Goal: Task Accomplishment & Management: Use online tool/utility

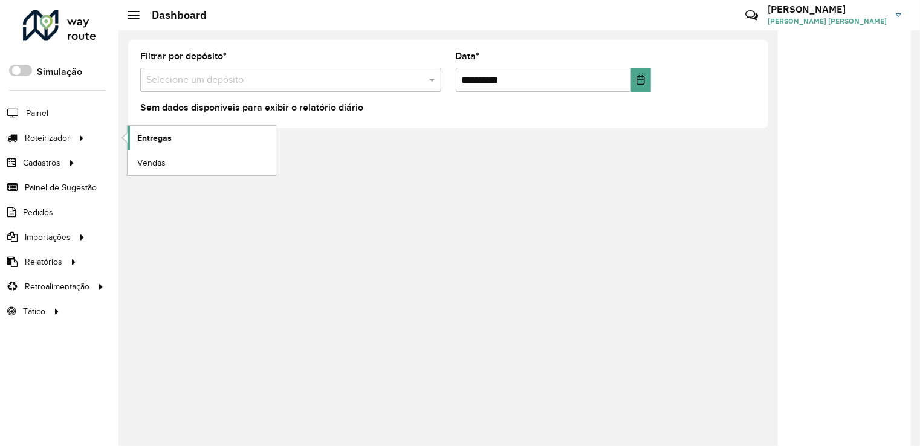
click at [144, 138] on span "Entregas" at bounding box center [154, 138] width 34 height 13
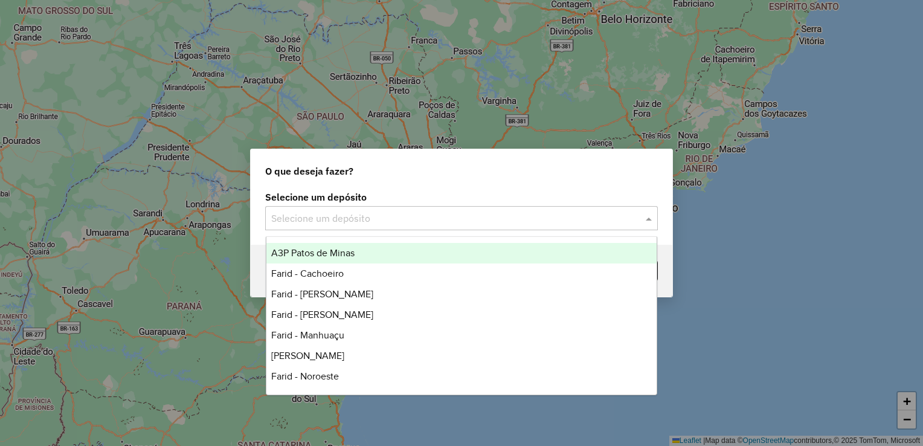
click at [299, 220] on input "text" at bounding box center [449, 218] width 356 height 15
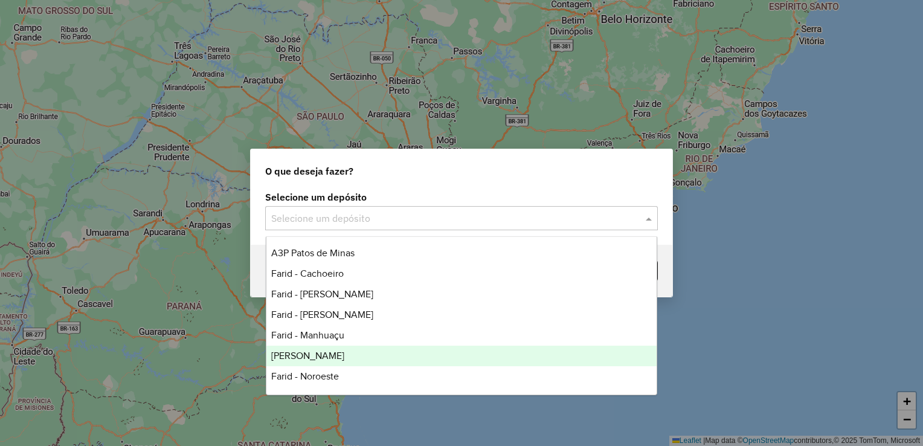
click at [325, 352] on span "[PERSON_NAME]" at bounding box center [307, 355] width 73 height 10
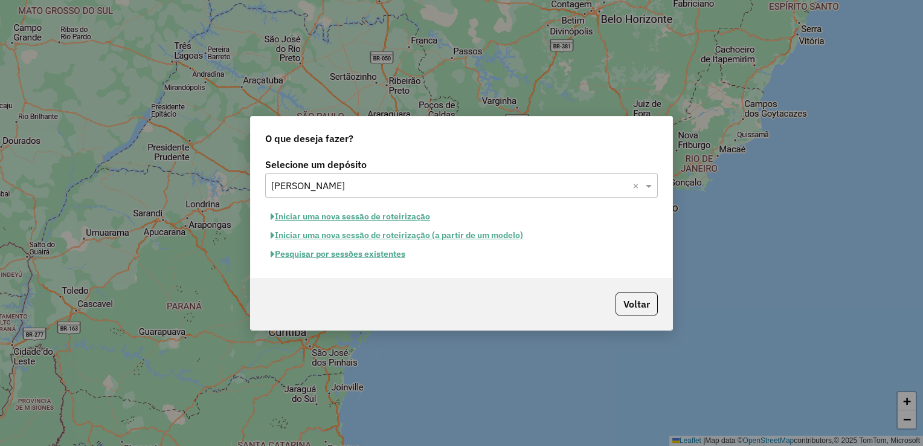
click at [365, 256] on button "Pesquisar por sessões existentes" at bounding box center [338, 254] width 146 height 19
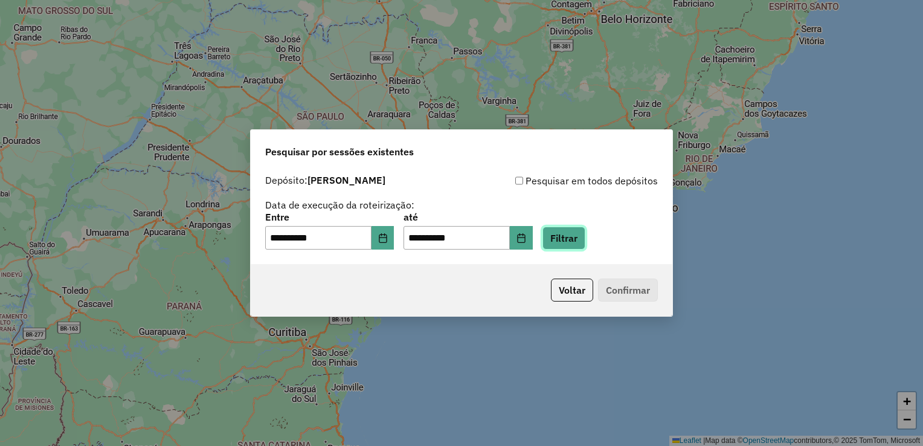
click at [584, 239] on button "Filtrar" at bounding box center [564, 238] width 43 height 23
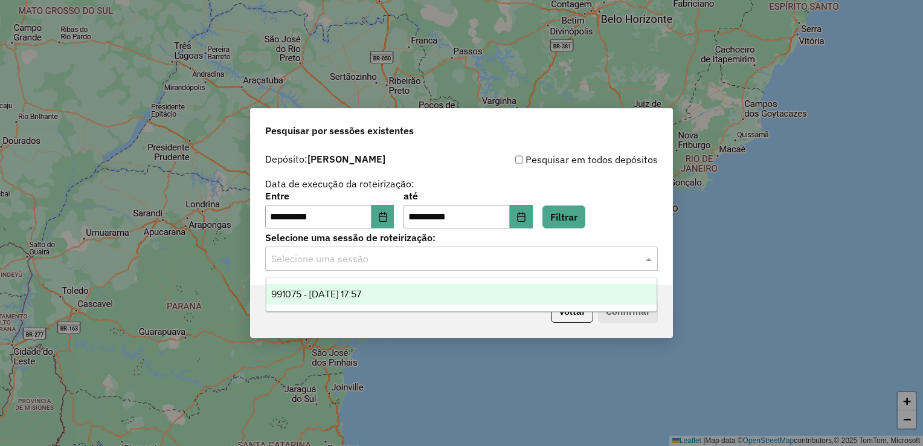
click at [398, 263] on input "text" at bounding box center [449, 259] width 356 height 15
click at [393, 292] on div "991075 - [DATE] 17:57" at bounding box center [461, 294] width 391 height 21
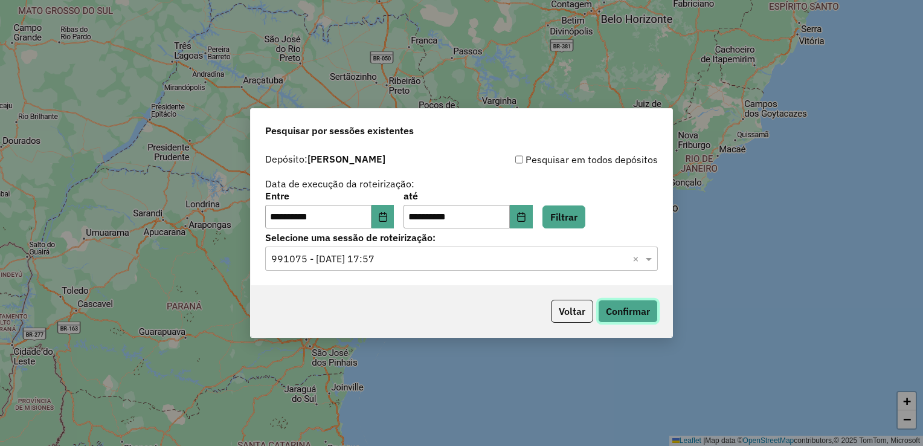
click at [603, 309] on button "Confirmar" at bounding box center [628, 311] width 60 height 23
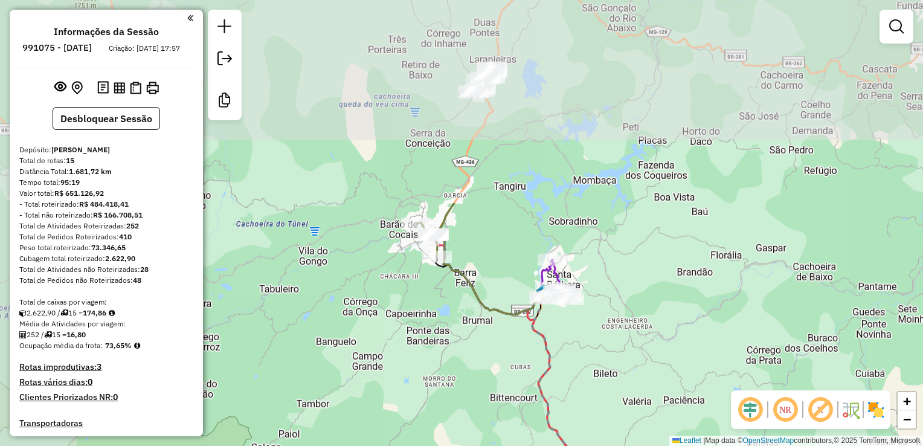
drag, startPoint x: 510, startPoint y: 123, endPoint x: 587, endPoint y: 339, distance: 229.7
click at [587, 342] on div "Janela de atendimento Grade de atendimento Capacidade Transportadoras Veículos …" at bounding box center [461, 223] width 923 height 446
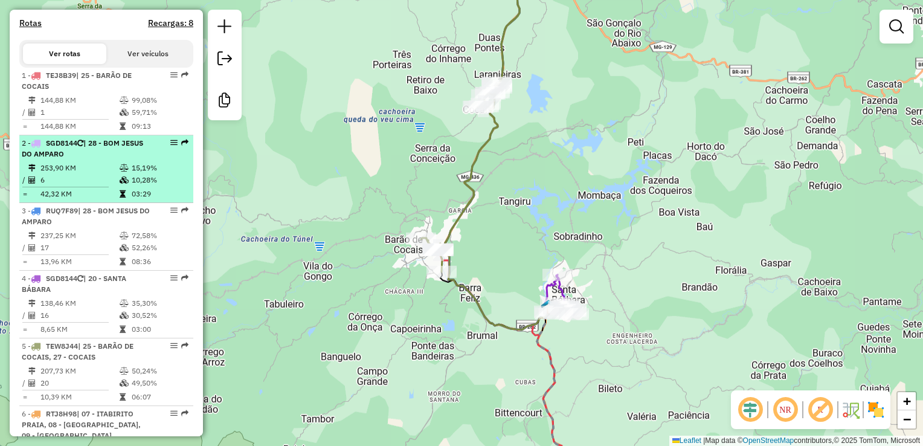
scroll to position [423, 0]
click at [94, 199] on td "42,32 KM" at bounding box center [79, 193] width 79 height 12
select select "**********"
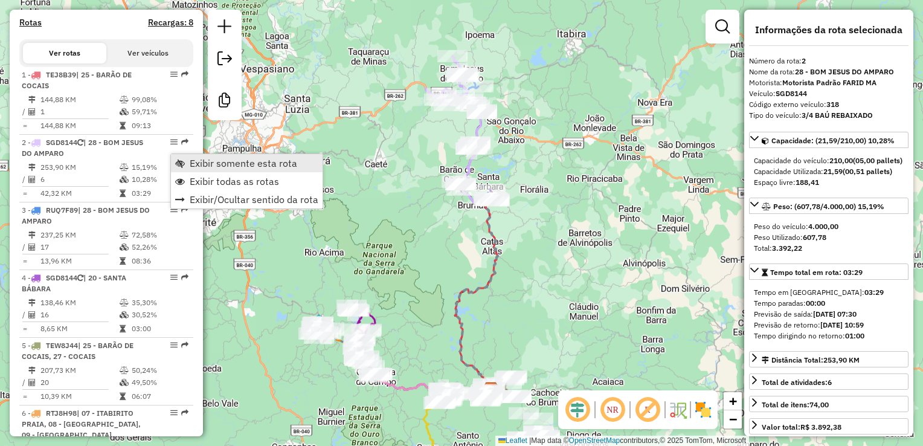
click at [202, 164] on span "Exibir somente esta rota" at bounding box center [244, 163] width 108 height 10
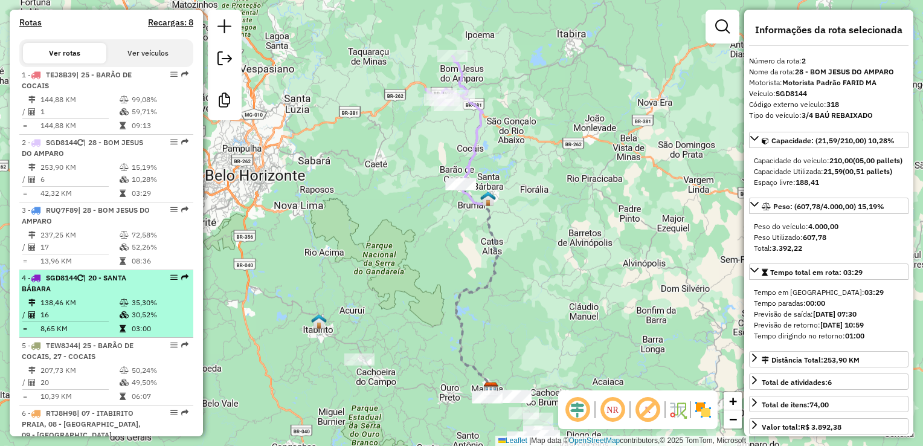
click at [89, 294] on div "4 - SGD8144 | 20 - [GEOGRAPHIC_DATA]" at bounding box center [86, 283] width 128 height 22
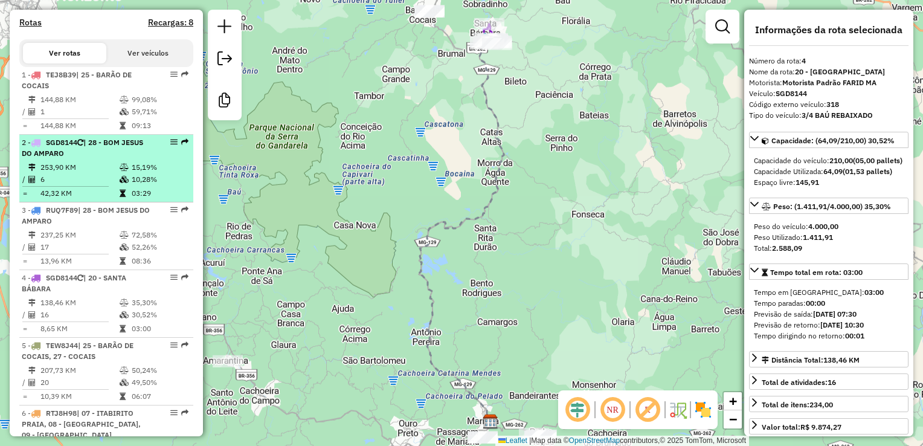
click at [96, 159] on div "2 - SGD8144 | 28 - BOM JESUS DO AMPARO" at bounding box center [86, 148] width 128 height 22
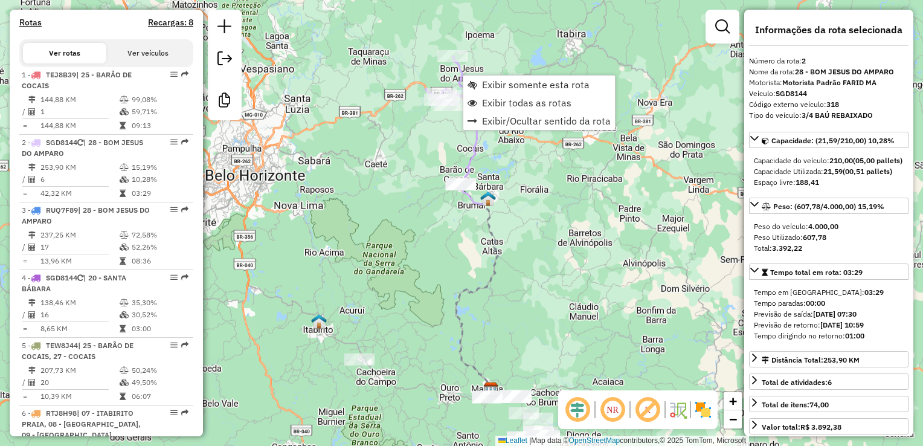
scroll to position [558, 0]
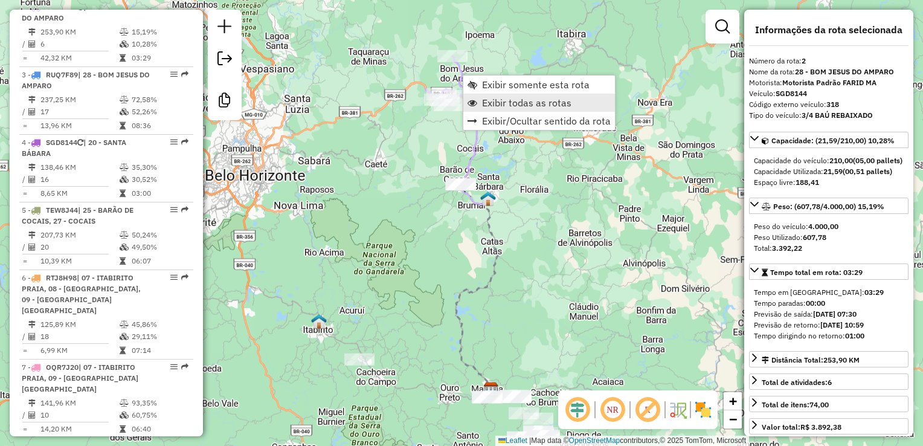
click at [499, 105] on span "Exibir todas as rotas" at bounding box center [526, 103] width 89 height 10
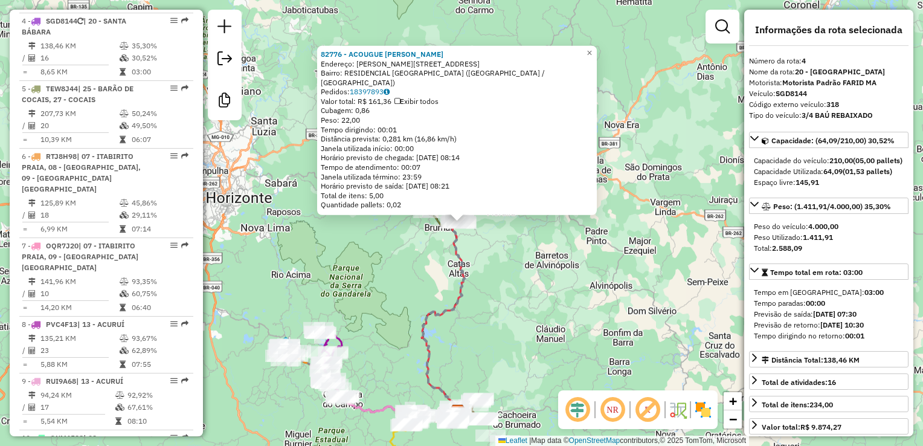
scroll to position [694, 0]
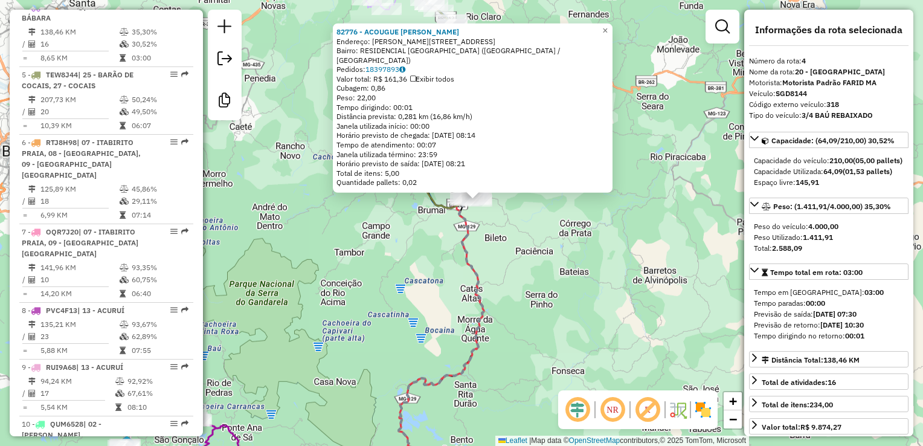
click at [433, 235] on div "82776 - ACOUGUE [PERSON_NAME]: [PERSON_NAME][STREET_ADDRESS] [GEOGRAPHIC_DATA]:…" at bounding box center [461, 223] width 923 height 446
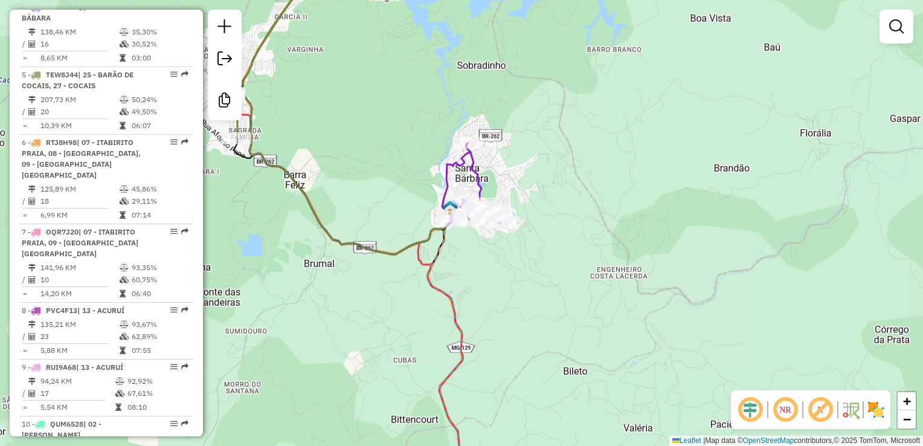
click at [477, 182] on icon at bounding box center [475, 183] width 51 height 80
select select "**********"
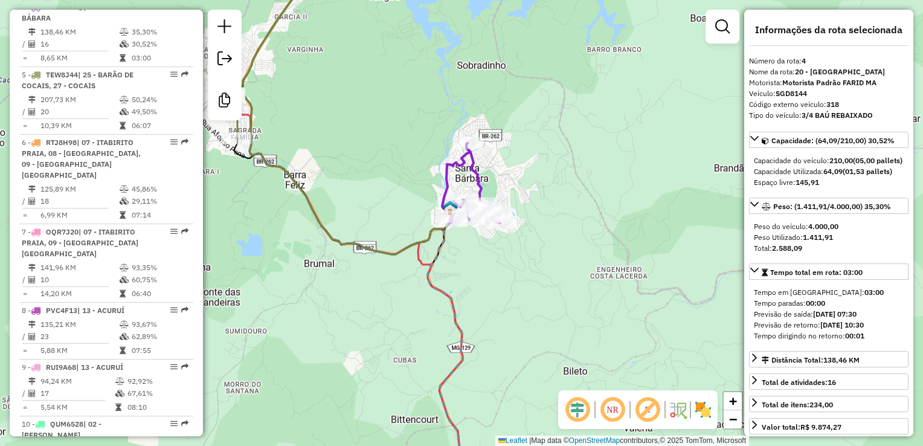
click at [401, 171] on div "Janela de atendimento Grade de atendimento Capacidade Transportadoras Veículos …" at bounding box center [461, 223] width 923 height 446
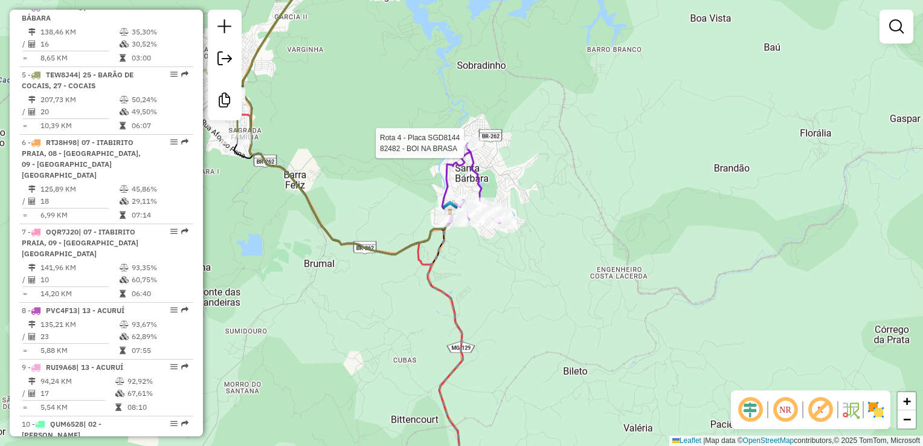
select select "**********"
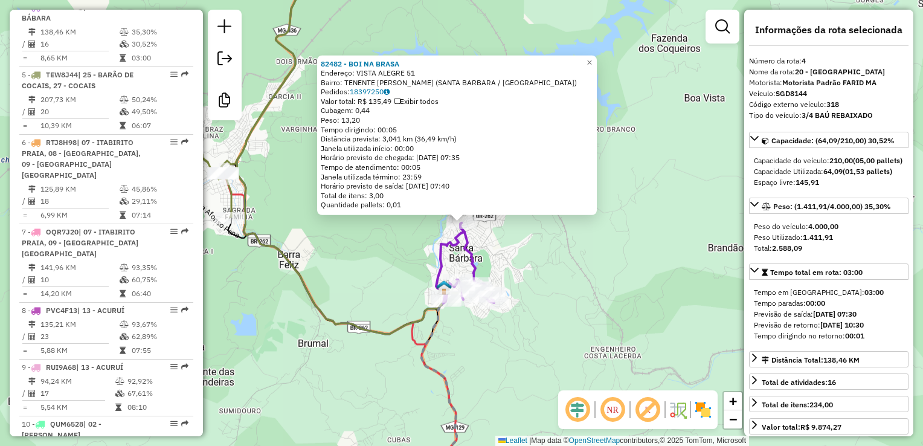
click at [383, 269] on div "82482 - BOI NA BRASA Endereço: VISTA ALEGRE 51 Bairro: TENENTE [PERSON_NAME] ([…" at bounding box center [461, 223] width 923 height 446
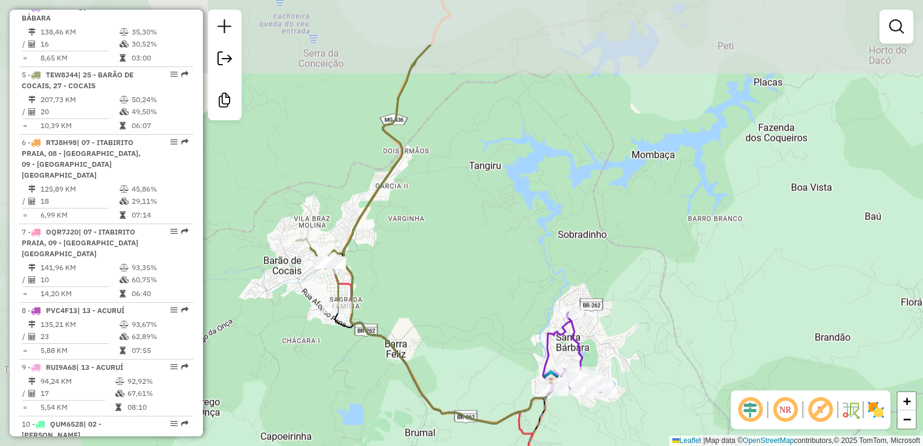
drag, startPoint x: 372, startPoint y: 250, endPoint x: 468, endPoint y: 332, distance: 126.4
click at [468, 332] on div "Janela de atendimento Grade de atendimento Capacidade Transportadoras Veículos …" at bounding box center [461, 223] width 923 height 446
